Goal: Task Accomplishment & Management: Manage account settings

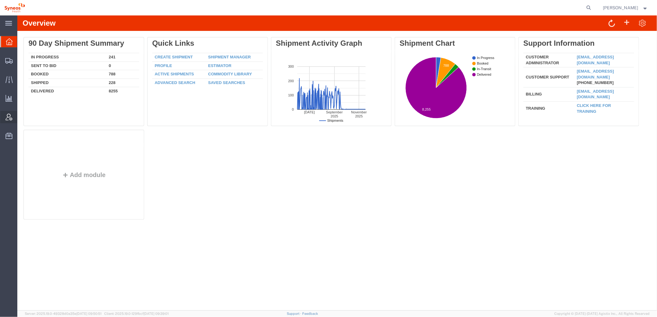
click at [13, 115] on div at bounding box center [8, 117] width 17 height 12
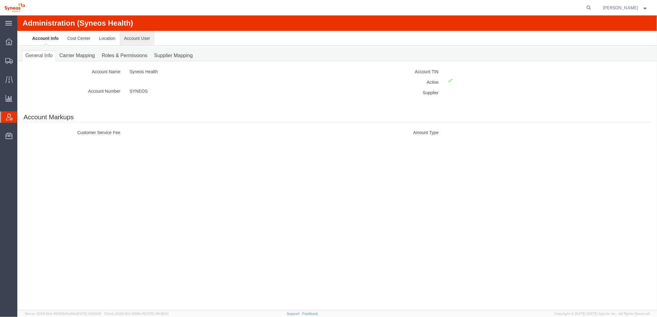
click at [145, 40] on link "Account User" at bounding box center [136, 38] width 35 height 15
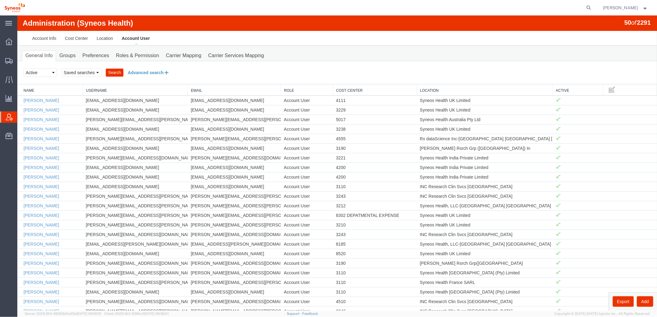
click at [144, 72] on button "Advanced search" at bounding box center [148, 72] width 50 height 11
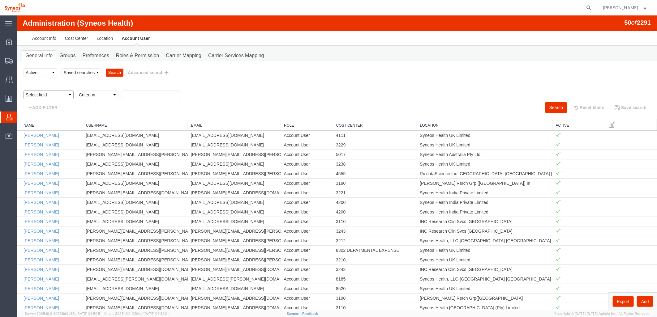
click at [63, 95] on select "Select field Cost Center Email Location Name Role Username" at bounding box center [48, 94] width 50 height 9
select select "locationName"
click at [23, 90] on select "Select field Cost Center Email Location Name Role Username" at bounding box center [48, 94] width 50 height 9
click at [104, 95] on select "Criterion contains does not contain is is blank is not blank starts with" at bounding box center [97, 94] width 42 height 9
select select "contains"
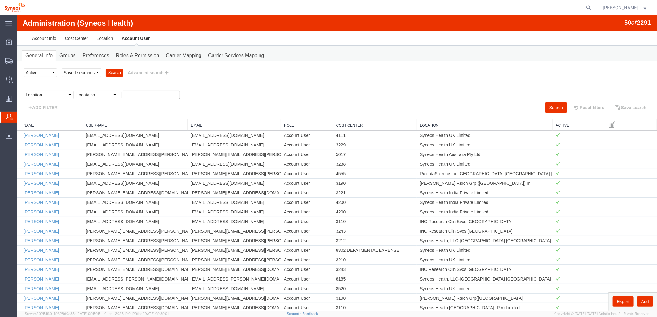
click at [76, 90] on select "Criterion contains does not contain is is blank is not blank starts with" at bounding box center [97, 94] width 42 height 9
click at [152, 95] on input "text" at bounding box center [150, 94] width 58 height 9
type input "zdnu"
click at [549, 109] on button "Search" at bounding box center [556, 107] width 22 height 11
